Goal: Navigation & Orientation: Go to known website

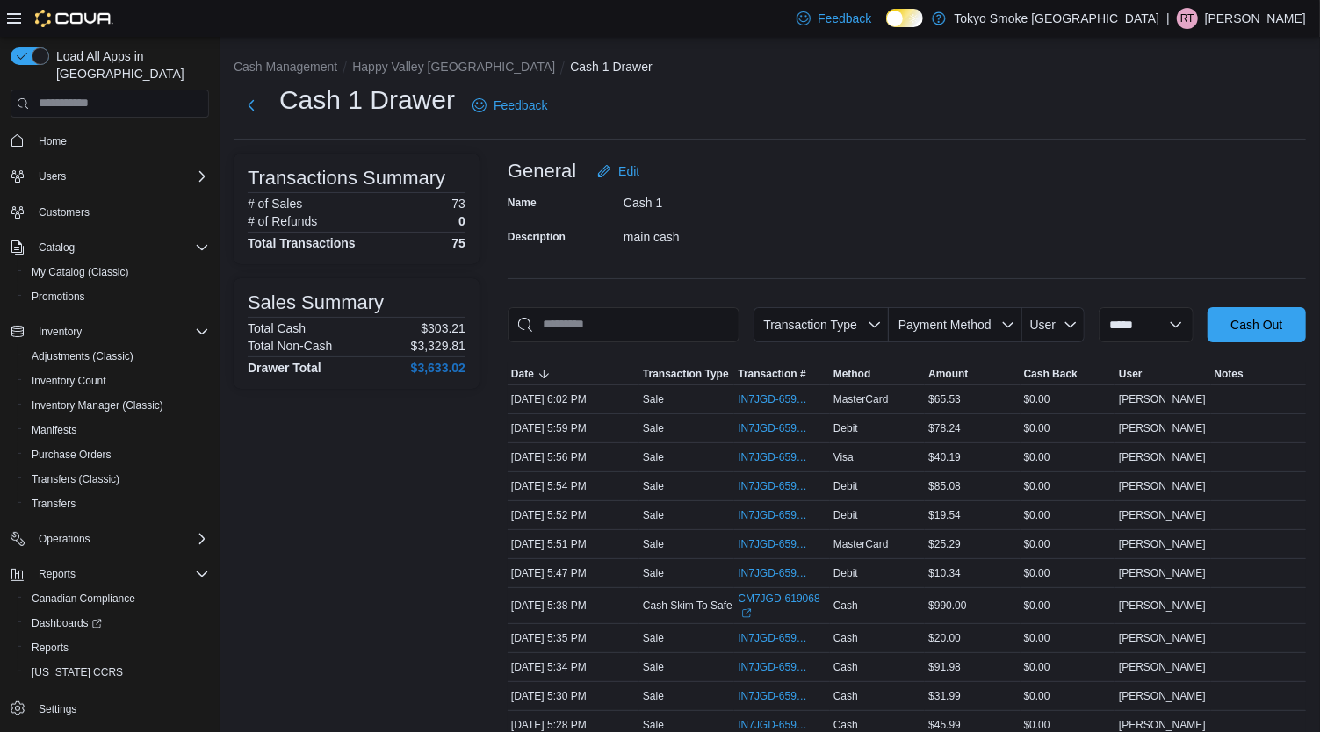
click at [1276, 17] on p "Raelynn Tucker" at bounding box center [1255, 18] width 101 height 21
click at [1174, 169] on span "Sign Out" at bounding box center [1192, 171] width 47 height 18
